Goal: Find specific page/section: Find specific page/section

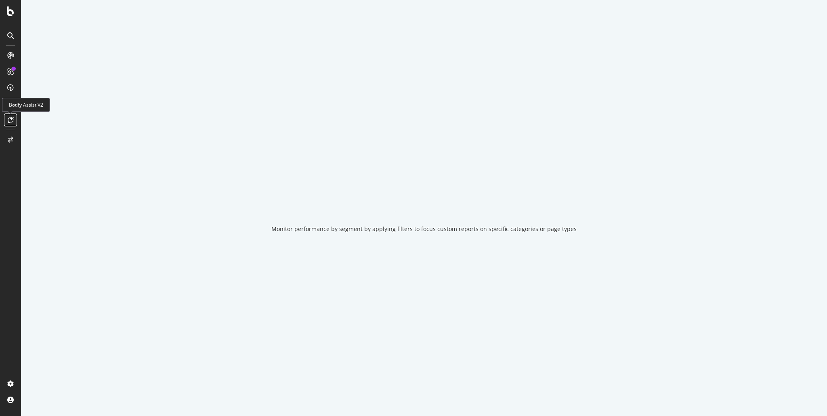
click at [9, 120] on icon at bounding box center [11, 120] width 6 height 6
